Goal: Download file/media

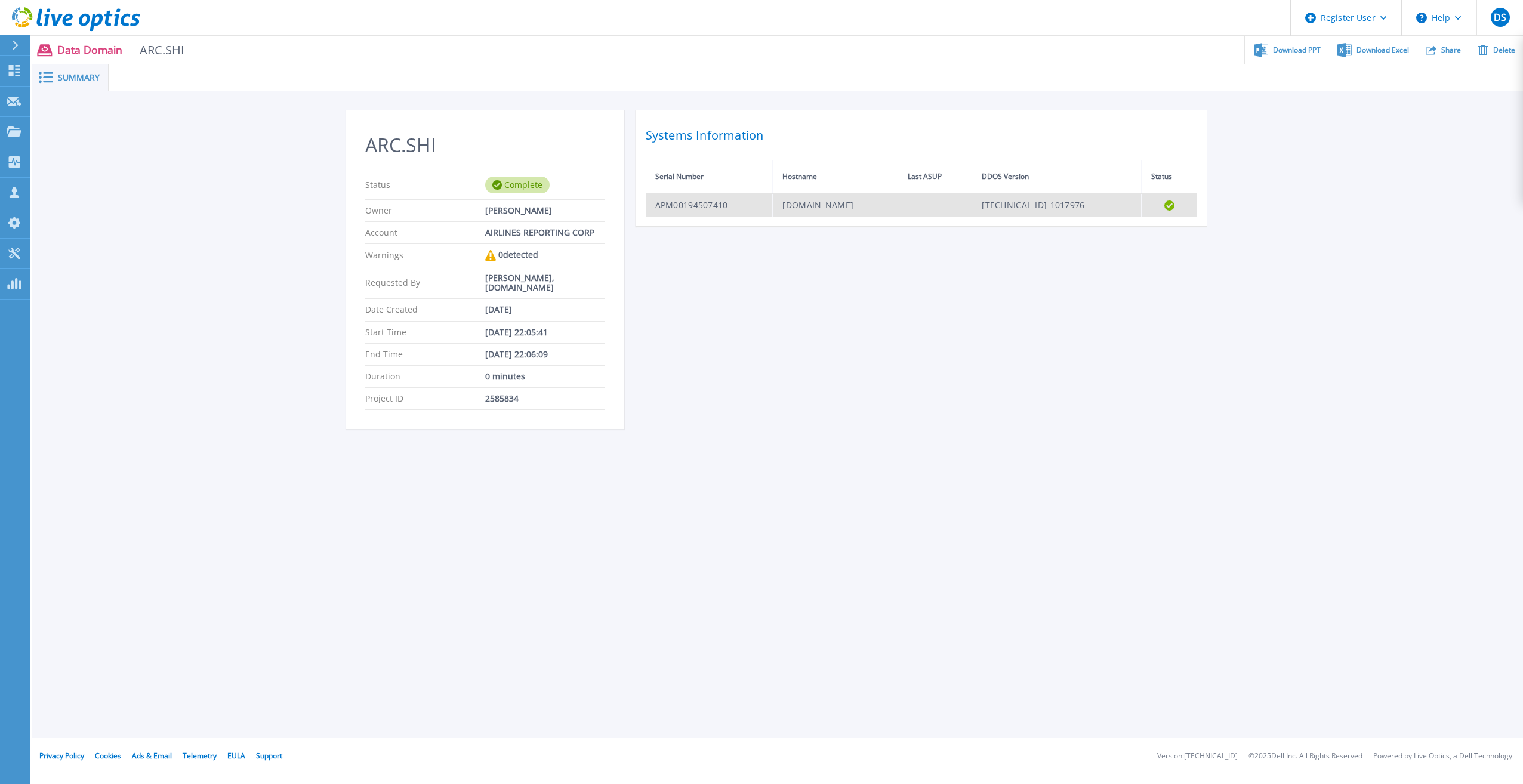
click at [694, 209] on td "APM00194507410" at bounding box center [710, 205] width 127 height 23
drag, startPoint x: 694, startPoint y: 209, endPoint x: 789, endPoint y: 356, distance: 175.0
click at [789, 357] on div "ARC.SHI Status Complete Owner [PERSON_NAME] Account AIRLINES REPORTING CORP War…" at bounding box center [778, 276] width 863 height 333
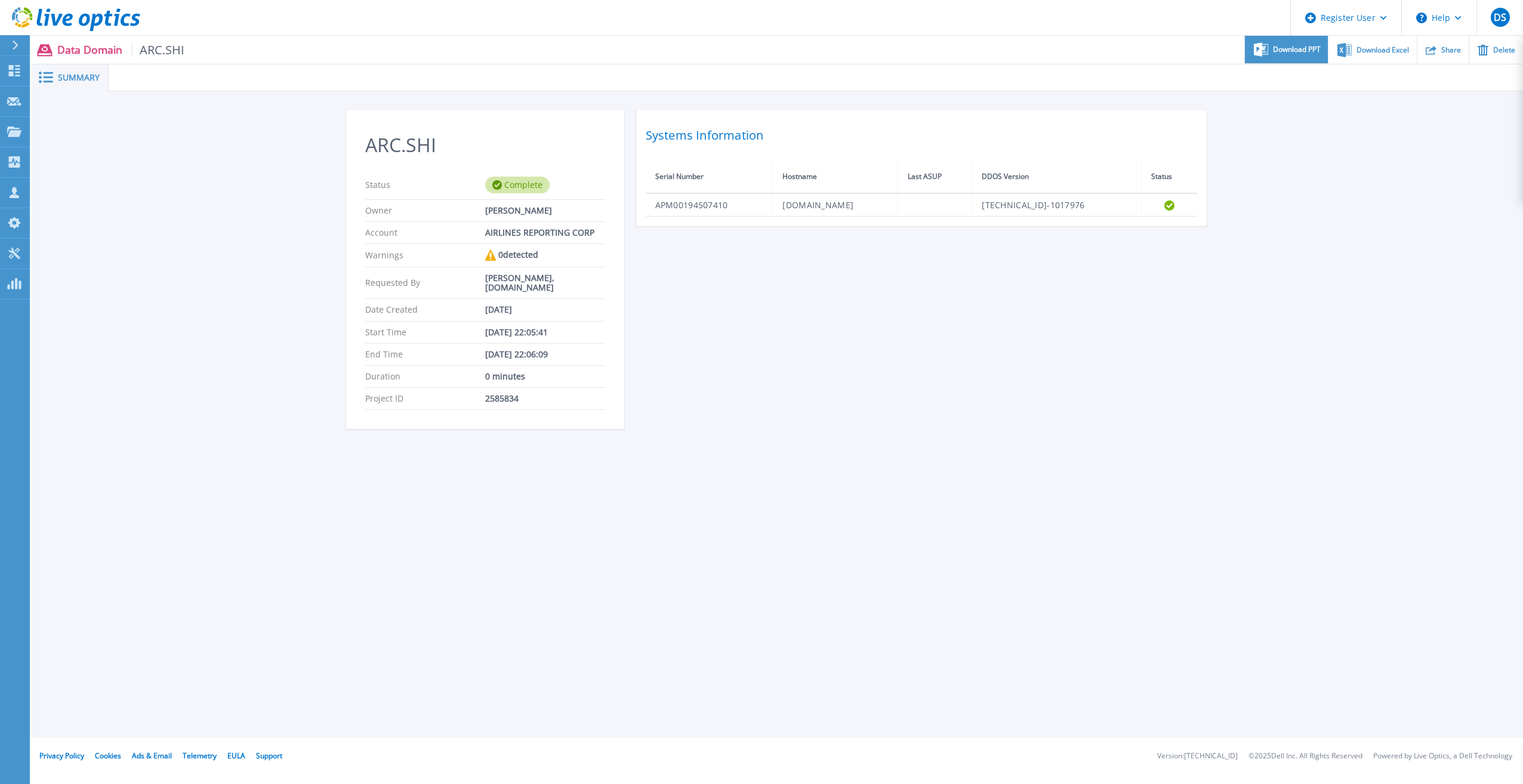
click at [1296, 49] on span "Download PPT" at bounding box center [1297, 49] width 48 height 7
click at [1302, 52] on span "Download PPT" at bounding box center [1297, 49] width 48 height 7
click at [1308, 55] on div "Download PPT" at bounding box center [1287, 50] width 83 height 28
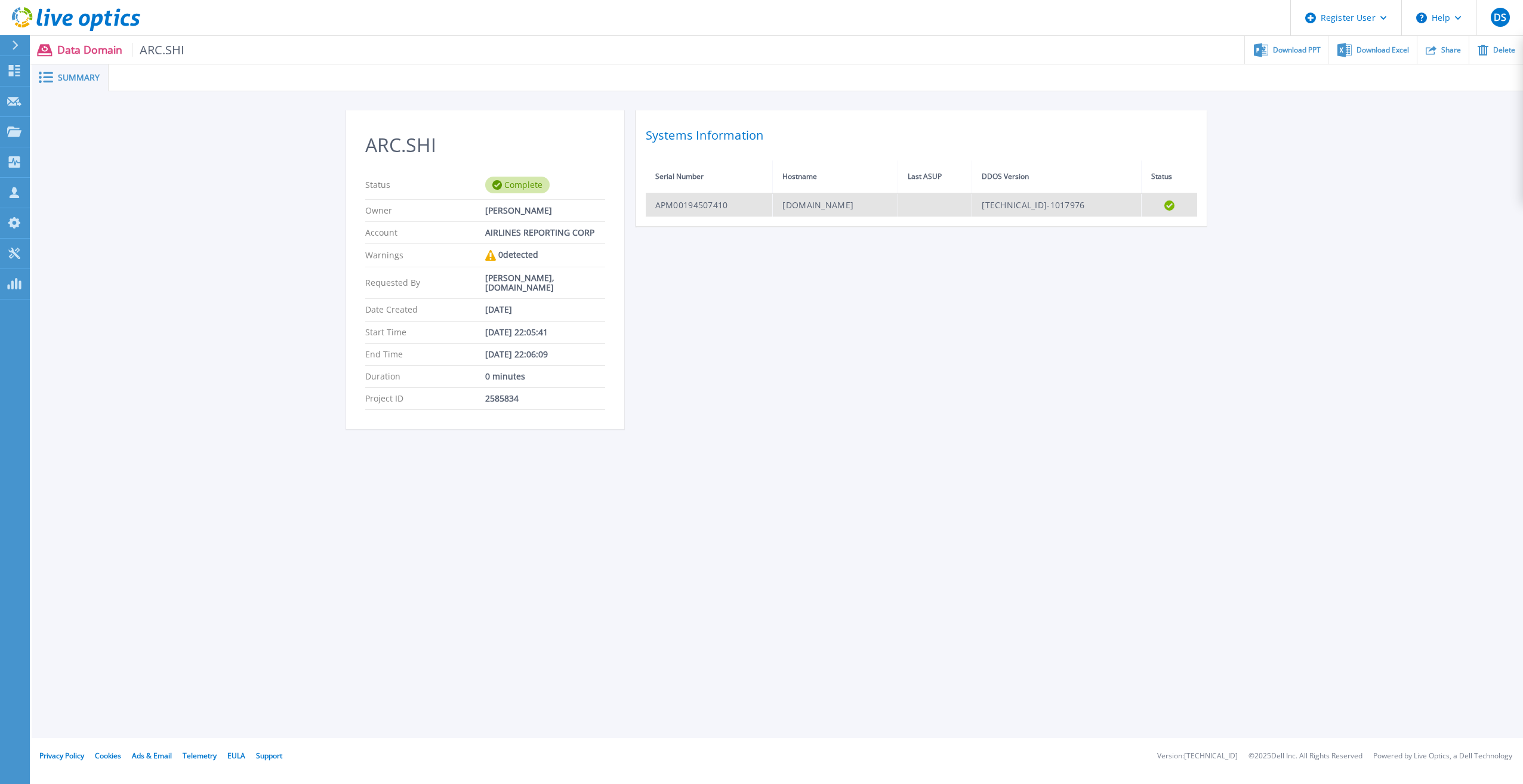
click at [692, 200] on td "APM00194507410" at bounding box center [710, 205] width 127 height 23
drag, startPoint x: 692, startPoint y: 200, endPoint x: 807, endPoint y: 198, distance: 115.0
click at [805, 198] on td "[DOMAIN_NAME]" at bounding box center [836, 205] width 125 height 23
click at [807, 198] on td "[DOMAIN_NAME]" at bounding box center [836, 205] width 125 height 23
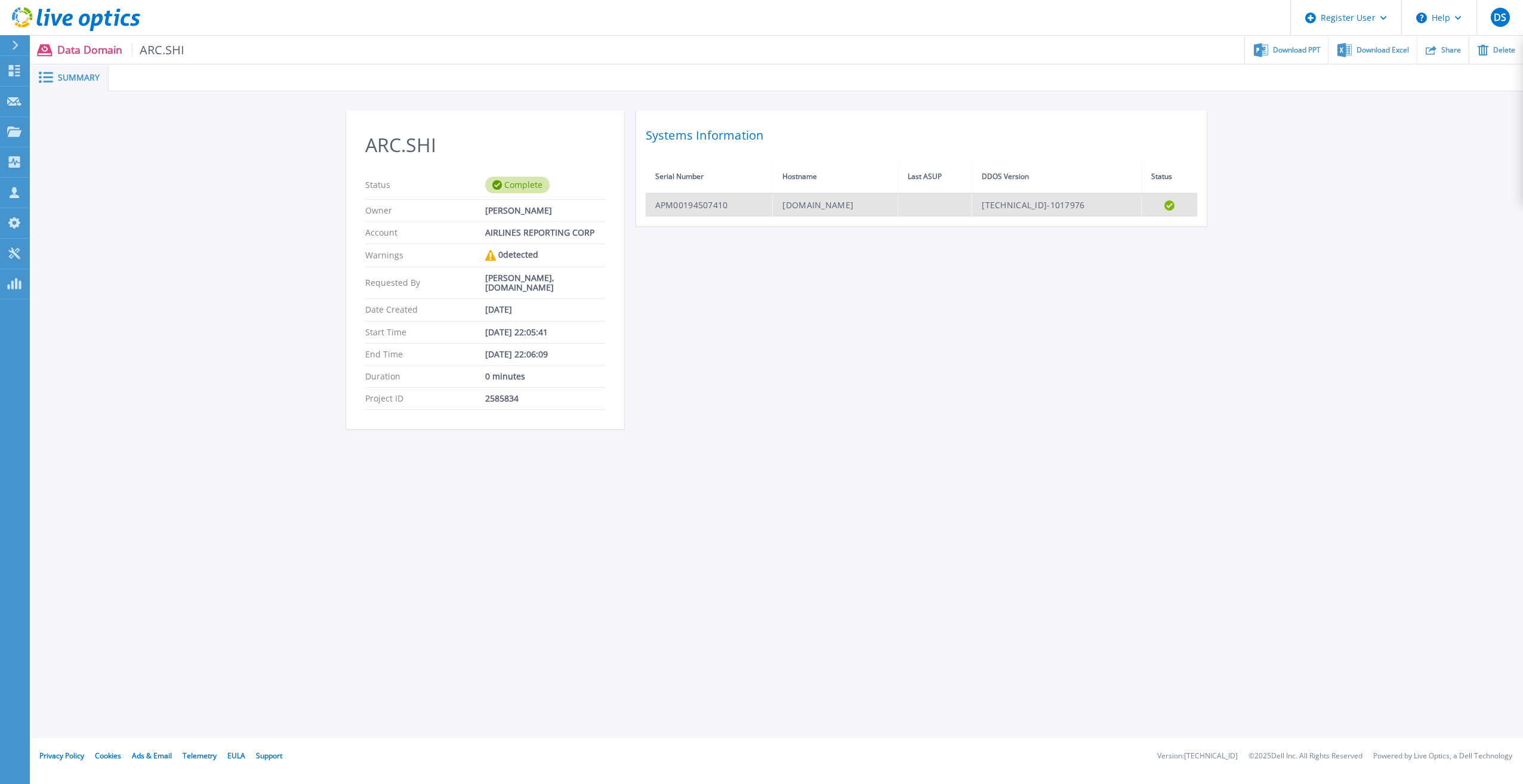
click at [1061, 198] on td "[TECHNICAL_ID]-1017976" at bounding box center [1057, 205] width 170 height 23
click at [571, 175] on div "Status Complete" at bounding box center [485, 185] width 240 height 29
click at [146, 54] on span "ARC.SHI" at bounding box center [158, 50] width 53 height 14
drag, startPoint x: 67, startPoint y: 99, endPoint x: 69, endPoint y: 67, distance: 32.1
click at [67, 98] on div "ARC.SHI Status Complete Owner [PERSON_NAME] Account AIRLINES REPORTING CORP War…" at bounding box center [777, 276] width 1491 height 370
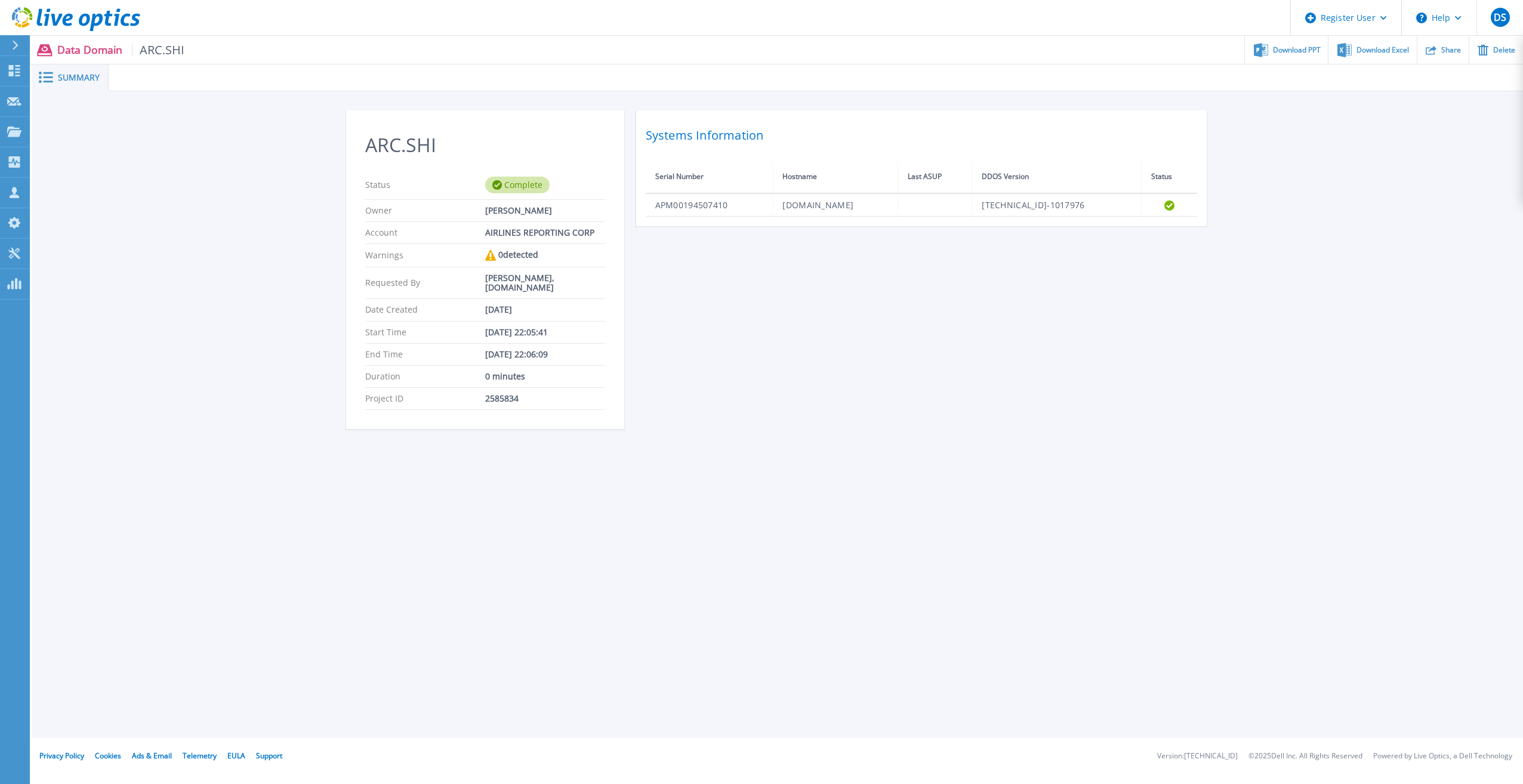
click at [69, 67] on div "Summary" at bounding box center [70, 77] width 77 height 27
click at [72, 81] on span "Summary" at bounding box center [79, 77] width 42 height 8
click at [0, 45] on html "Register User Help DS Dell User [PERSON_NAME] [EMAIL_ADDRESS][PERSON_NAME][DOMA…" at bounding box center [761, 369] width 1523 height 738
click at [18, 43] on icon at bounding box center [15, 45] width 6 height 9
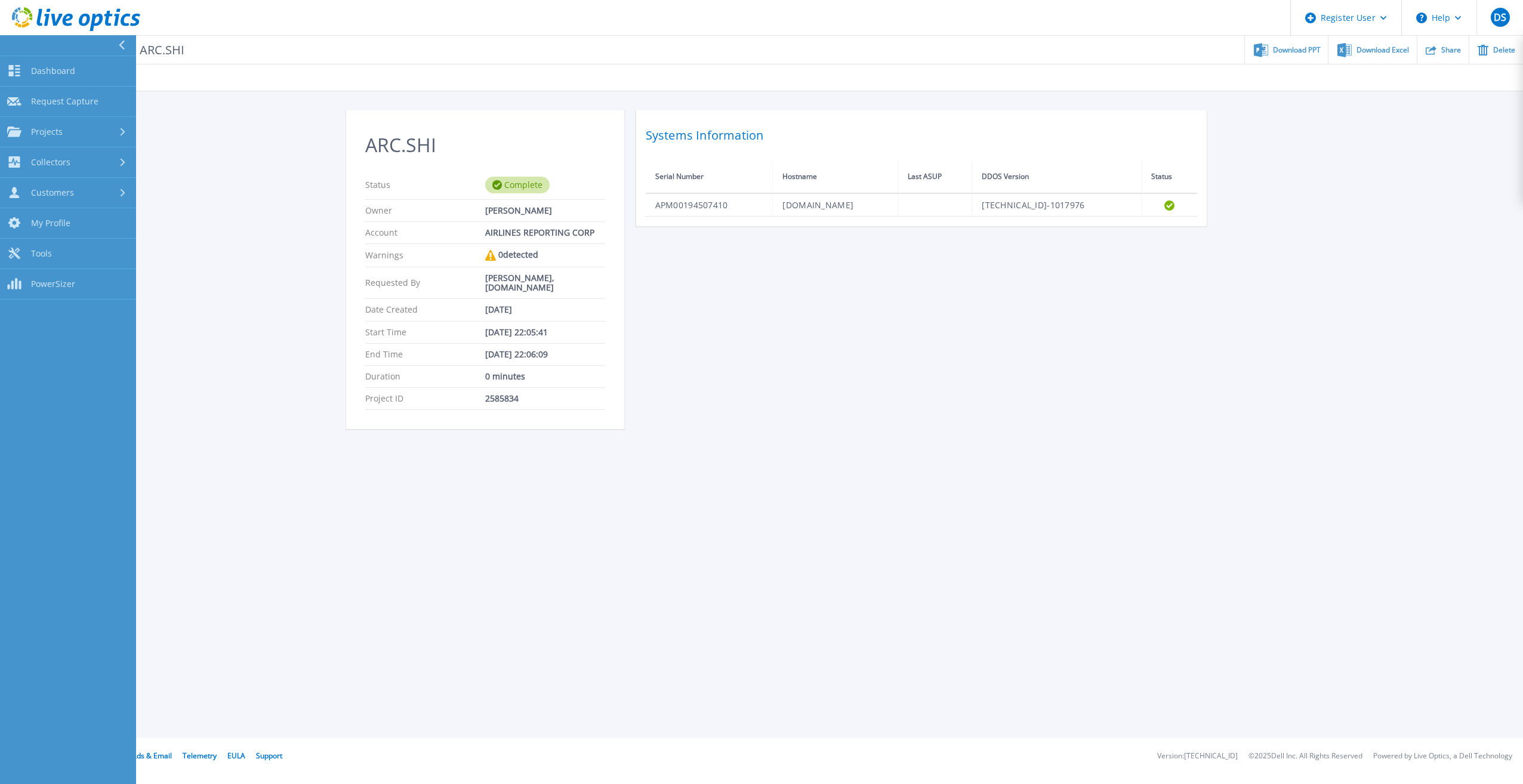
click at [199, 152] on div "ARC.SHI Status Complete Owner [PERSON_NAME] Account AIRLINES REPORTING CORP War…" at bounding box center [777, 276] width 1491 height 370
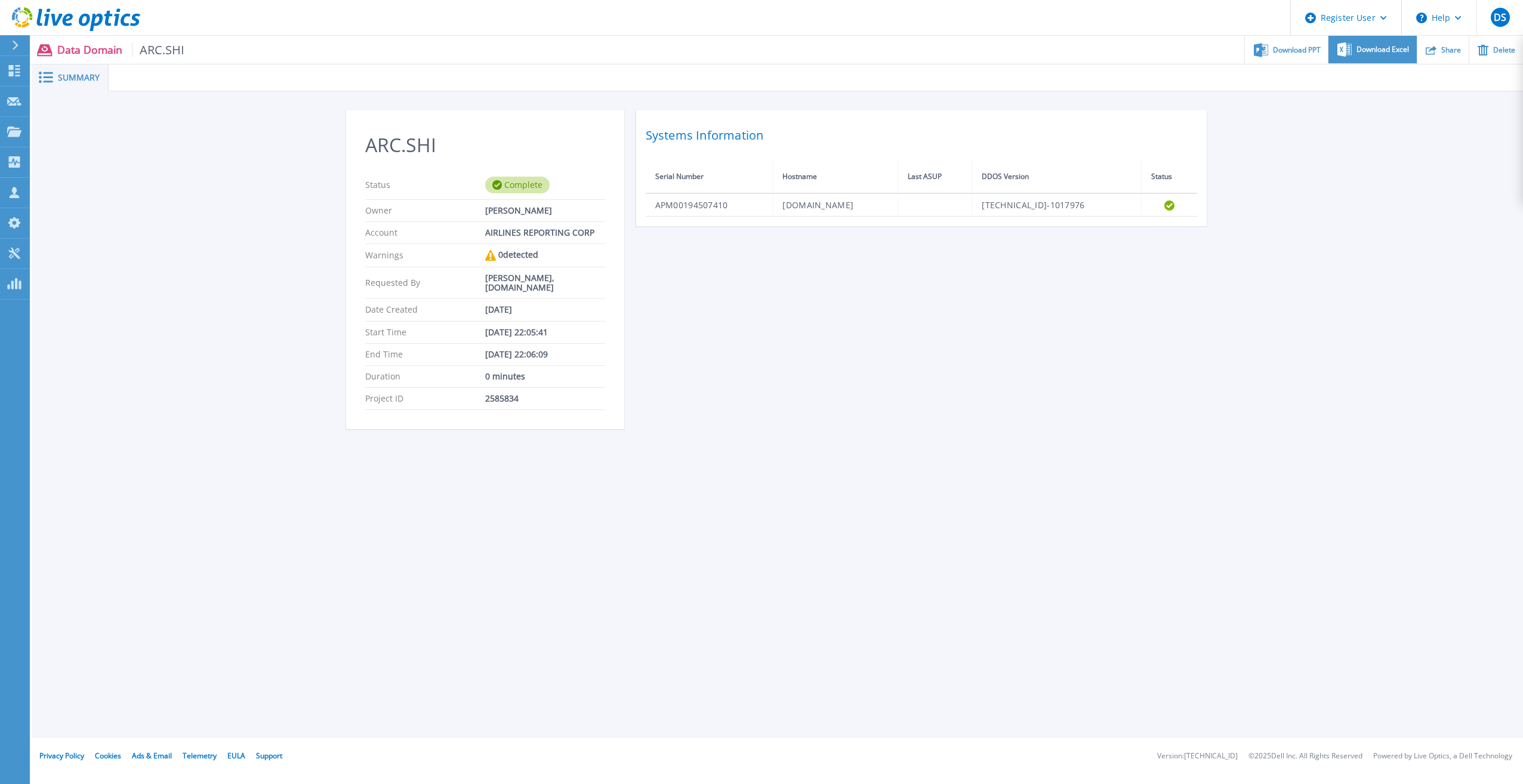
click at [1353, 58] on div "Download Excel" at bounding box center [1372, 50] width 88 height 28
drag, startPoint x: 774, startPoint y: 365, endPoint x: 1285, endPoint y: 161, distance: 550.2
click at [793, 358] on div "ARC.SHI Status Complete Owner [PERSON_NAME] Account AIRLINES REPORTING CORP War…" at bounding box center [778, 276] width 863 height 333
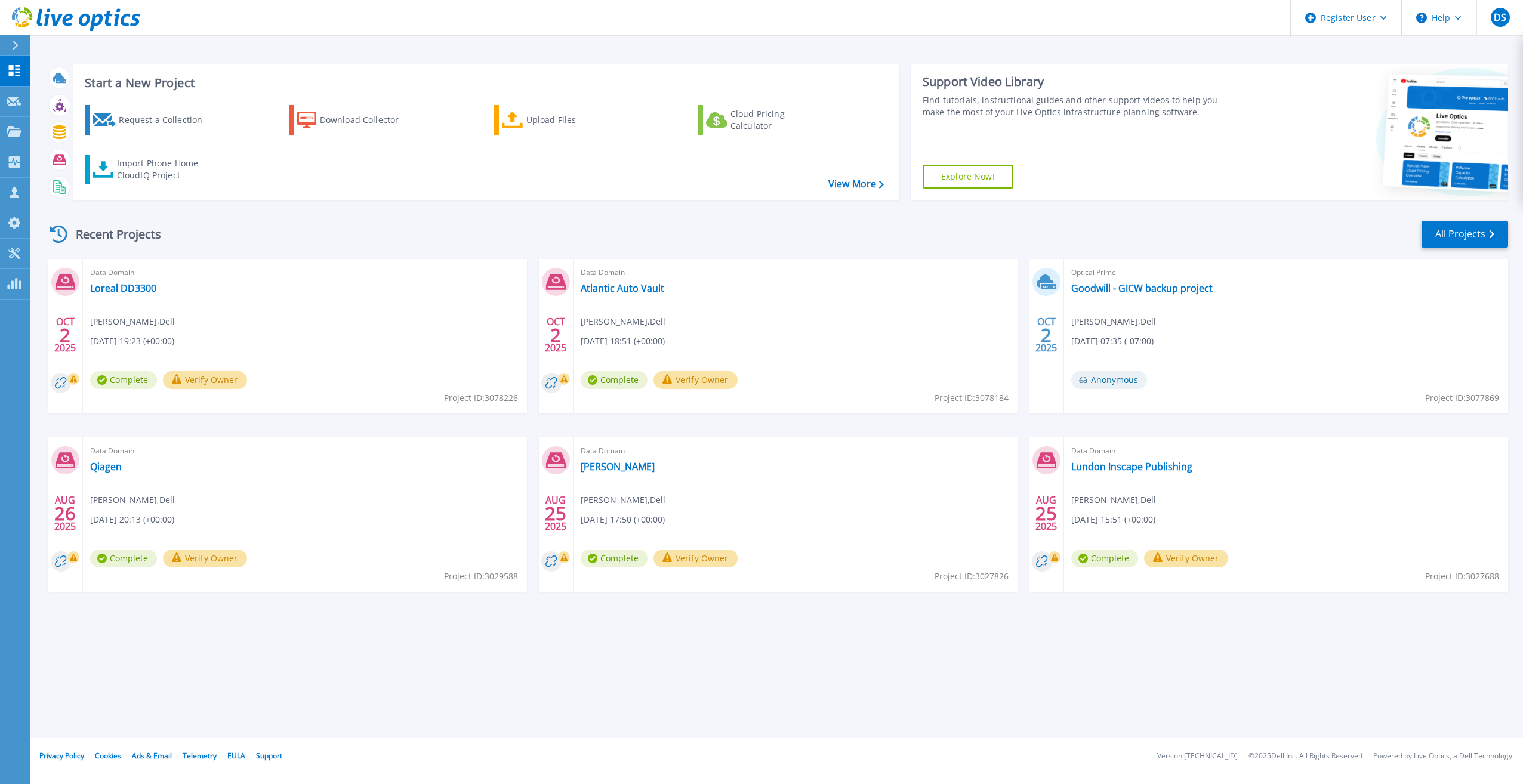
click at [895, 251] on div "Recent Projects All Projects OCT 2 2025 Data Domain Loreal DD3300 Declan Shea ,…" at bounding box center [777, 417] width 1463 height 415
